Goal: Task Accomplishment & Management: Complete application form

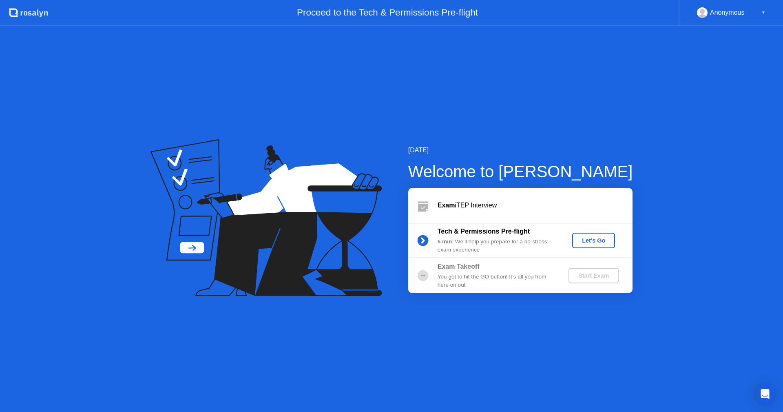
click at [592, 237] on div "Let's Go" at bounding box center [594, 240] width 36 height 7
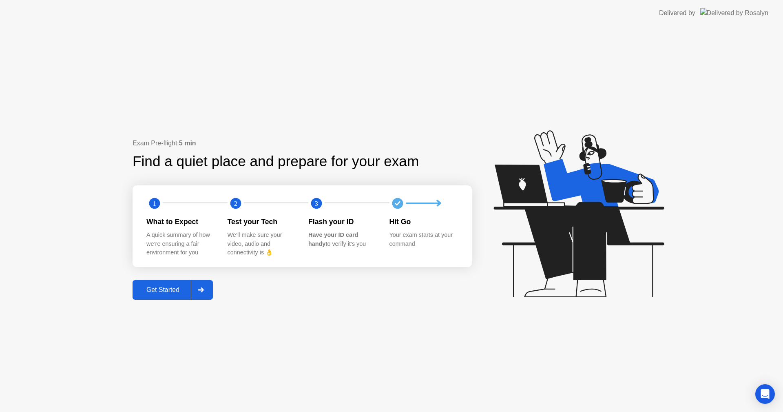
click at [174, 297] on button "Get Started" at bounding box center [173, 290] width 80 height 20
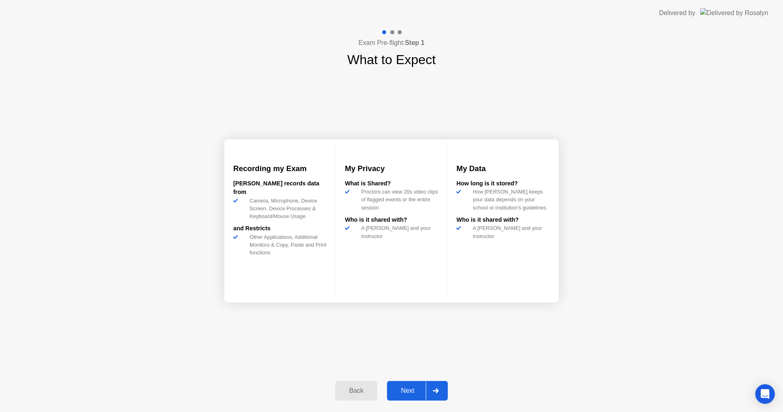
click at [419, 379] on div "Back Next" at bounding box center [391, 391] width 122 height 38
click at [419, 387] on div "Next" at bounding box center [408, 390] width 36 height 7
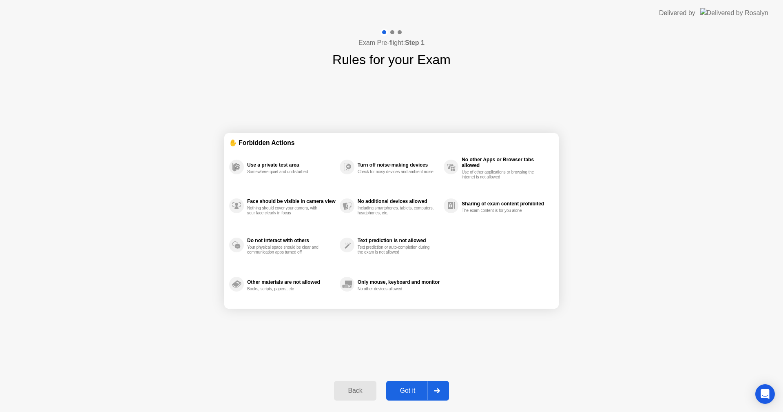
click at [409, 389] on div "Got it" at bounding box center [408, 390] width 38 height 7
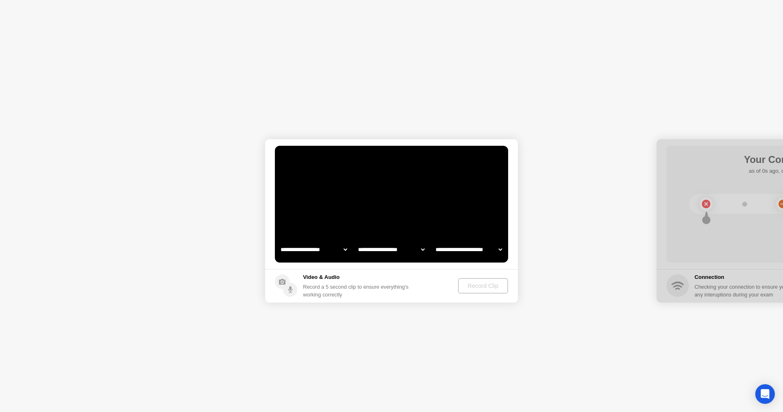
select select "**********"
select select "*******"
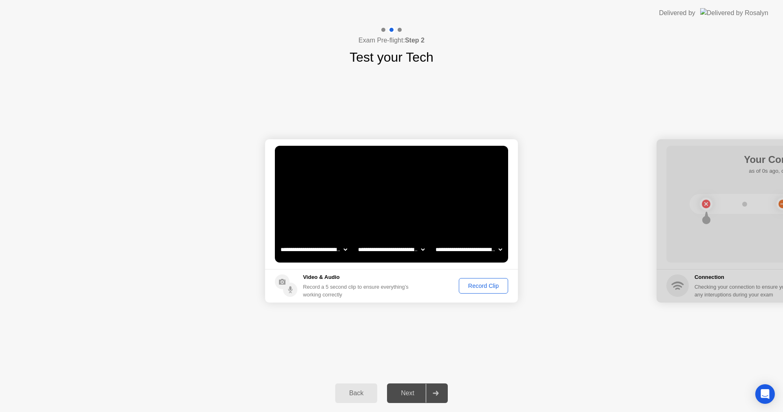
click at [478, 287] on div "Record Clip" at bounding box center [484, 285] width 44 height 7
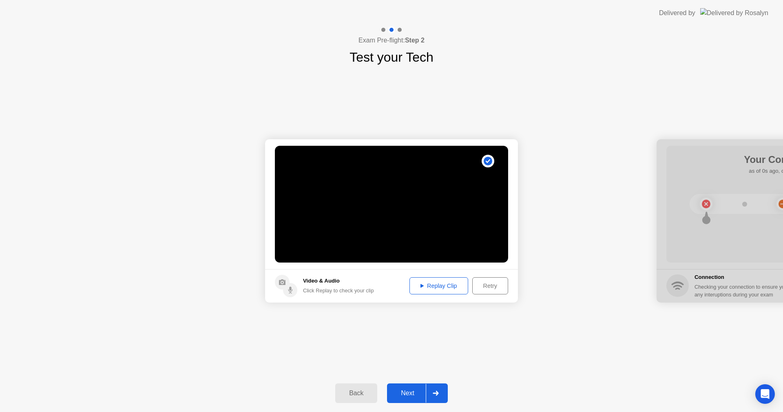
click at [450, 288] on div "Replay Clip" at bounding box center [438, 285] width 53 height 7
click at [414, 390] on div "Next" at bounding box center [408, 392] width 36 height 7
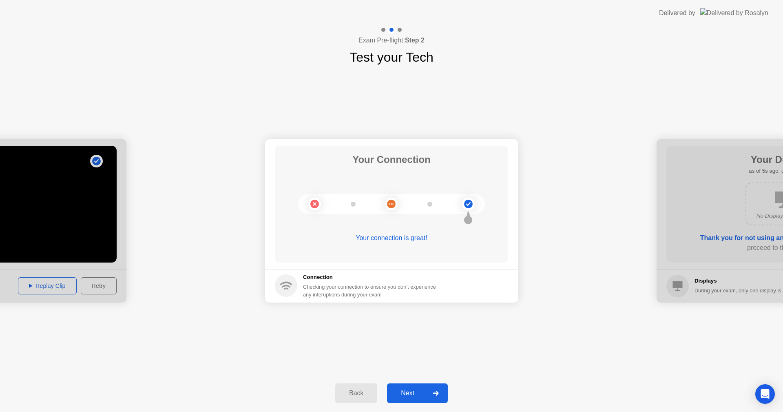
click at [419, 388] on button "Next" at bounding box center [417, 393] width 61 height 20
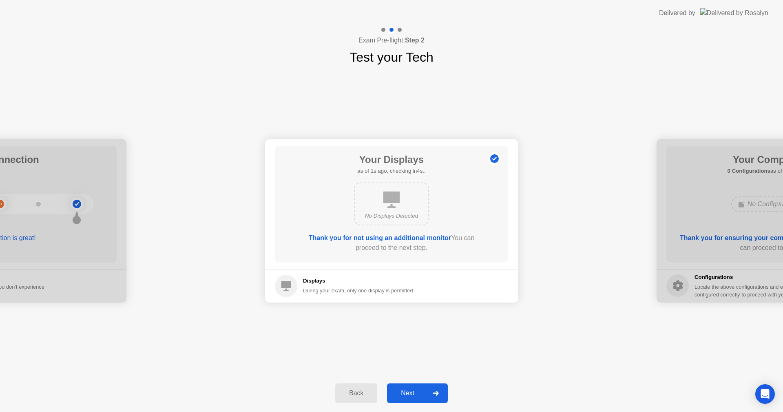
click at [408, 395] on div "Next" at bounding box center [408, 392] width 36 height 7
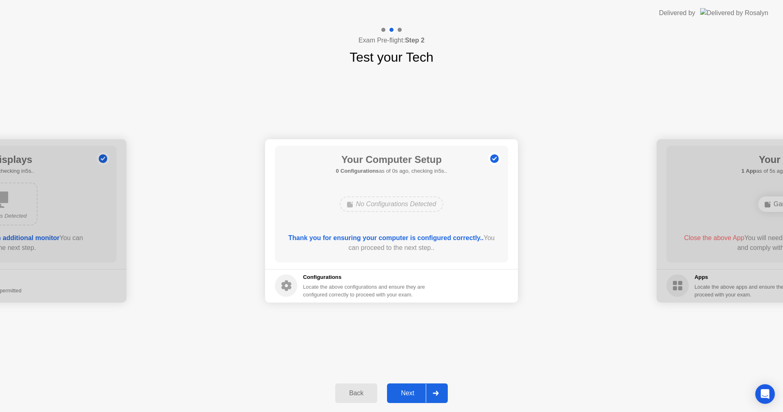
click at [423, 392] on div "Next" at bounding box center [408, 392] width 36 height 7
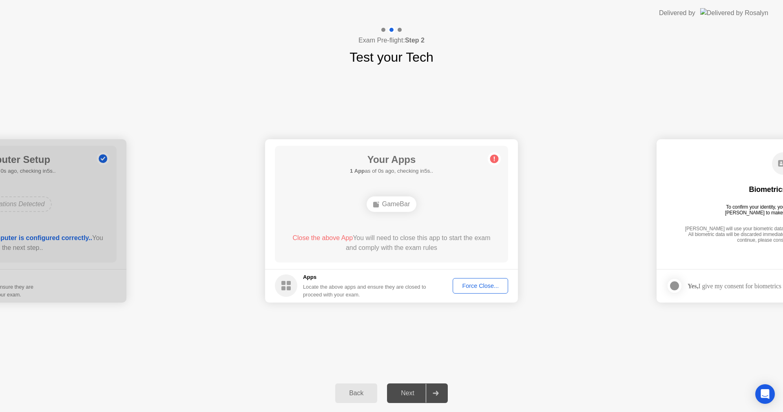
click at [469, 285] on div "Force Close..." at bounding box center [481, 285] width 50 height 7
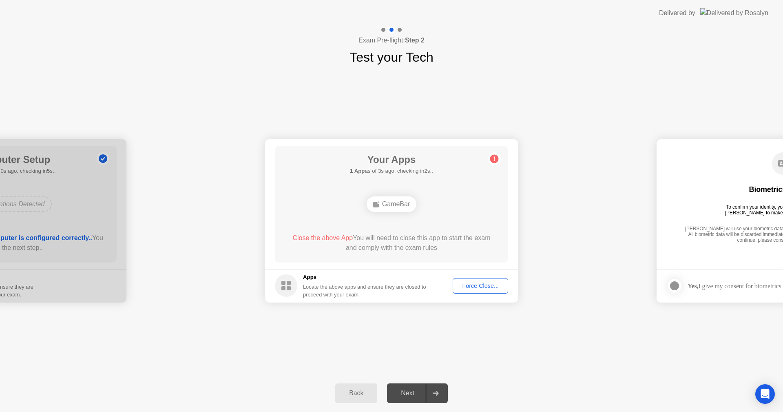
click at [487, 292] on button "Force Close..." at bounding box center [480, 286] width 55 height 16
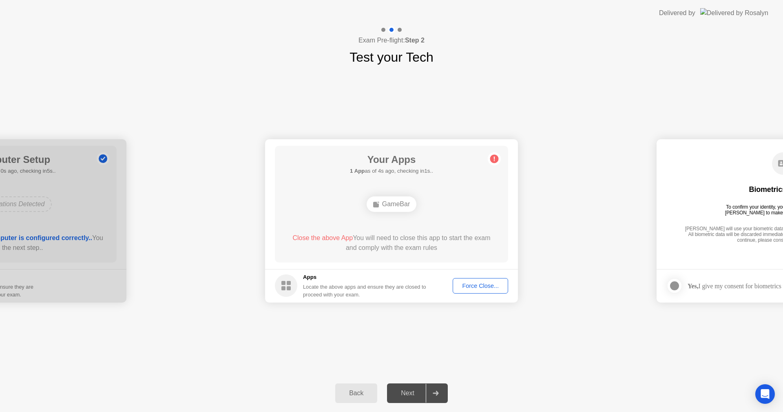
click at [474, 285] on div "Force Close..." at bounding box center [481, 285] width 50 height 7
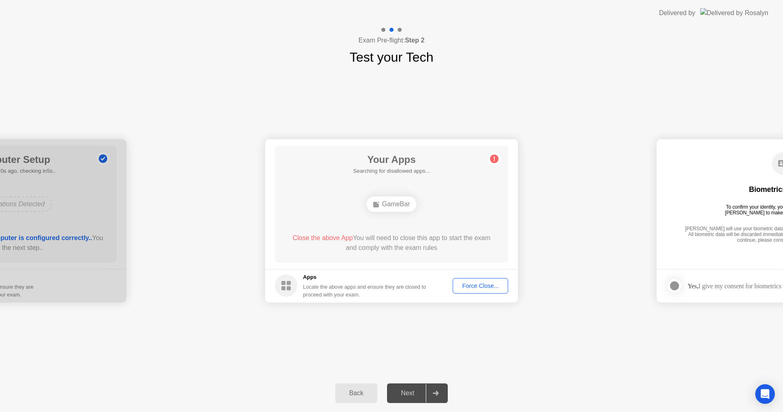
click at [484, 289] on div "Force Close..." at bounding box center [481, 285] width 50 height 7
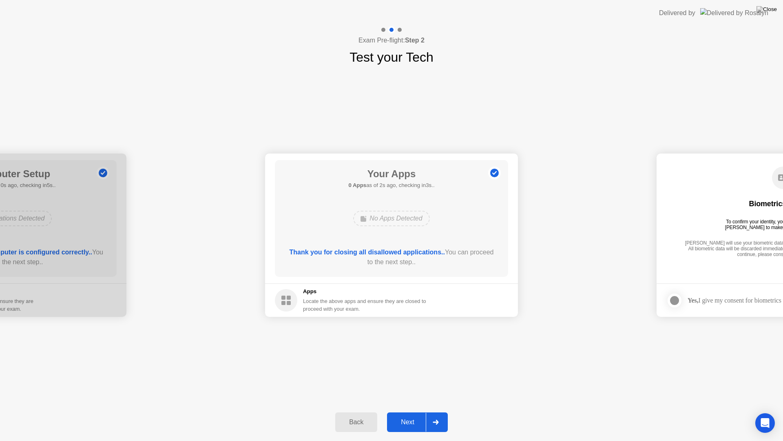
click at [412, 411] on div "Next" at bounding box center [408, 421] width 36 height 7
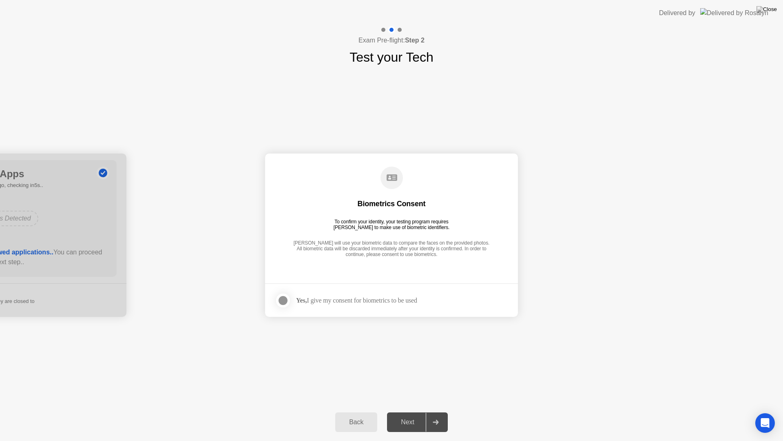
click at [275, 298] on label at bounding box center [285, 300] width 21 height 16
click at [413, 411] on div "Next" at bounding box center [408, 421] width 36 height 7
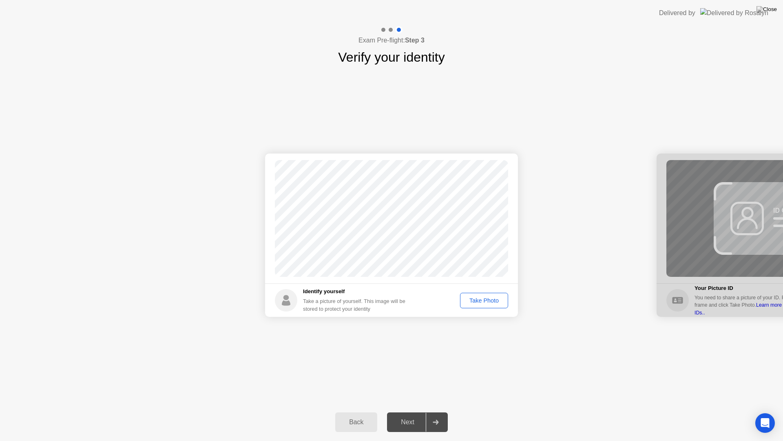
click at [485, 299] on div "Take Photo" at bounding box center [484, 300] width 42 height 7
click at [402, 411] on div "Next" at bounding box center [408, 421] width 36 height 7
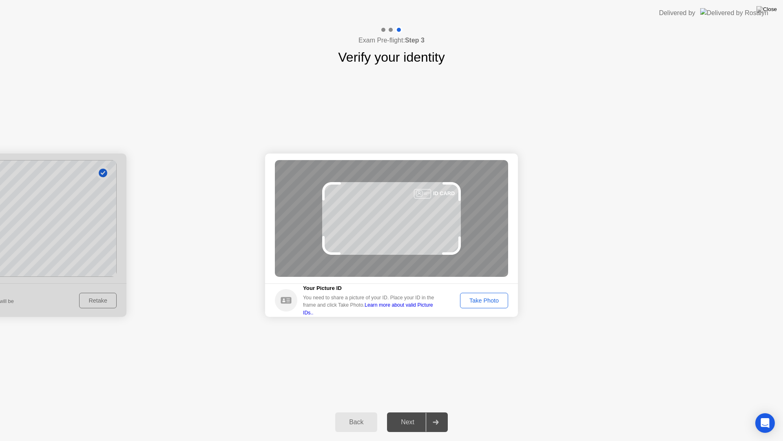
click at [486, 301] on div "Take Photo" at bounding box center [484, 300] width 42 height 7
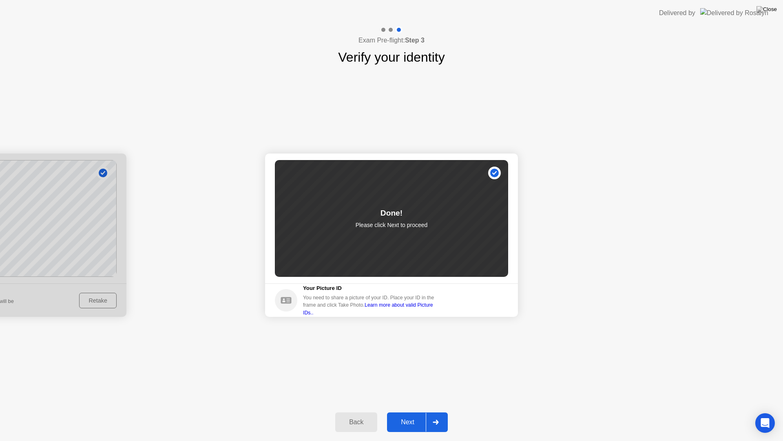
click at [397, 411] on div "Next" at bounding box center [408, 421] width 36 height 7
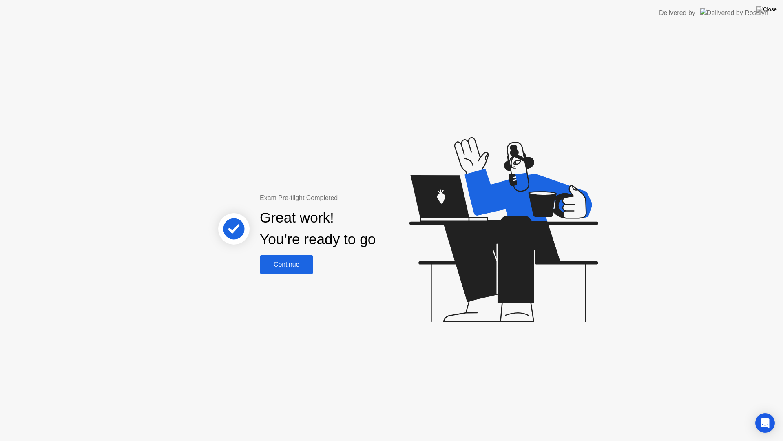
click at [269, 261] on div "Continue" at bounding box center [286, 264] width 49 height 7
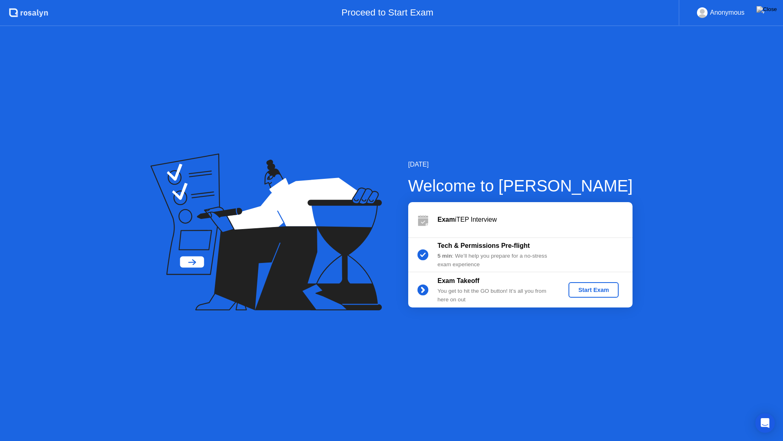
click at [589, 288] on div "Start Exam" at bounding box center [594, 289] width 44 height 7
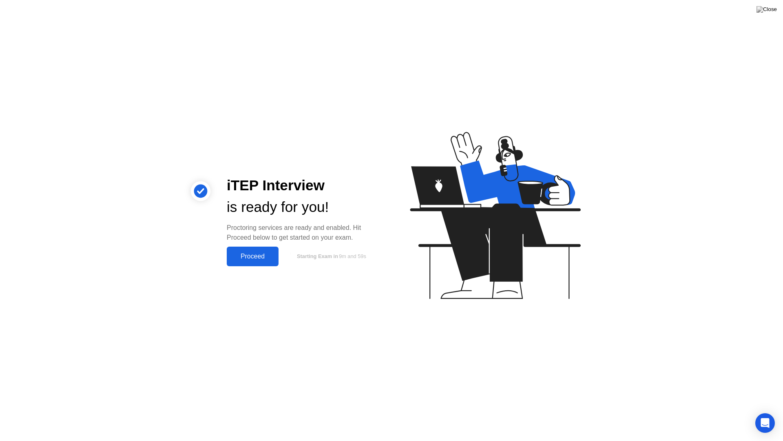
click at [249, 260] on div "Proceed" at bounding box center [252, 256] width 47 height 7
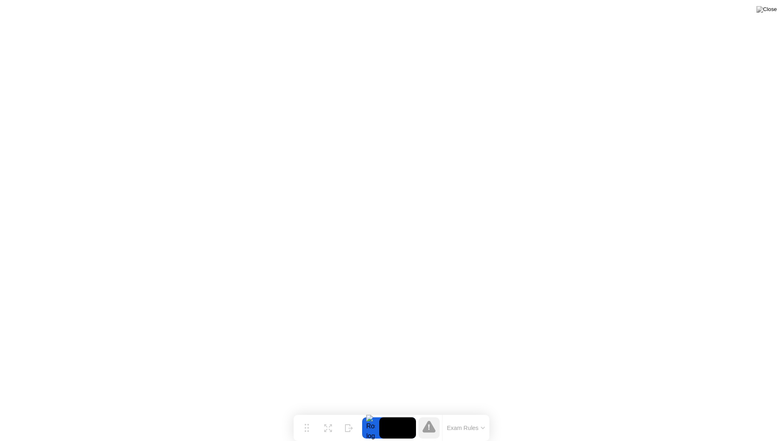
click at [778, 10] on button at bounding box center [767, 9] width 24 height 11
